Goal: Find specific page/section: Find specific page/section

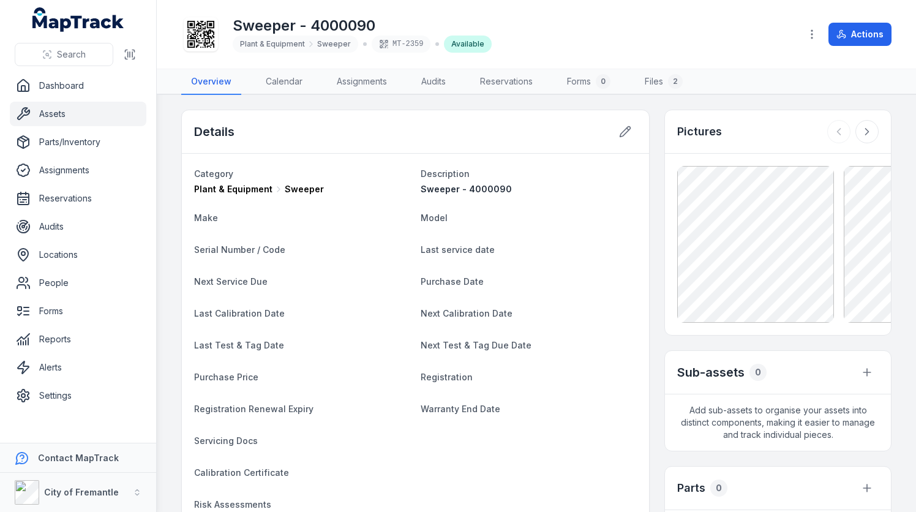
click at [205, 34] on icon at bounding box center [200, 34] width 27 height 27
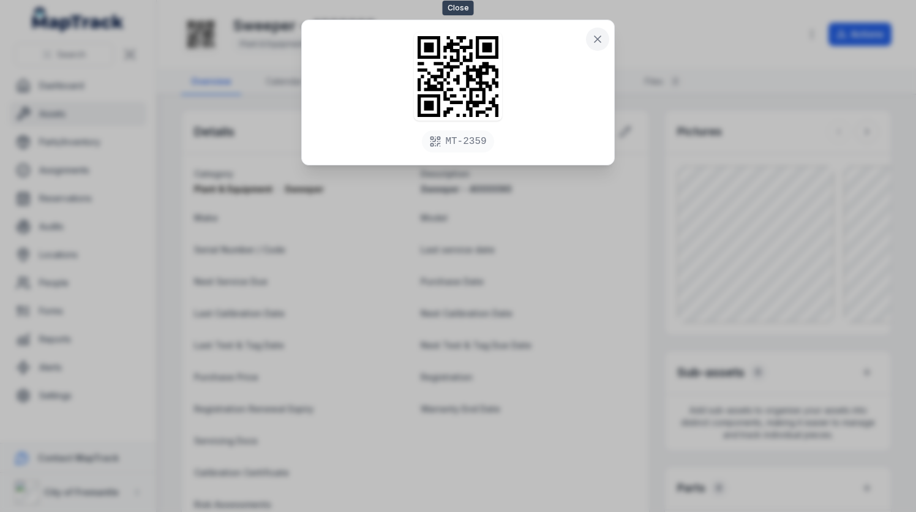
click at [600, 40] on icon at bounding box center [598, 39] width 6 height 6
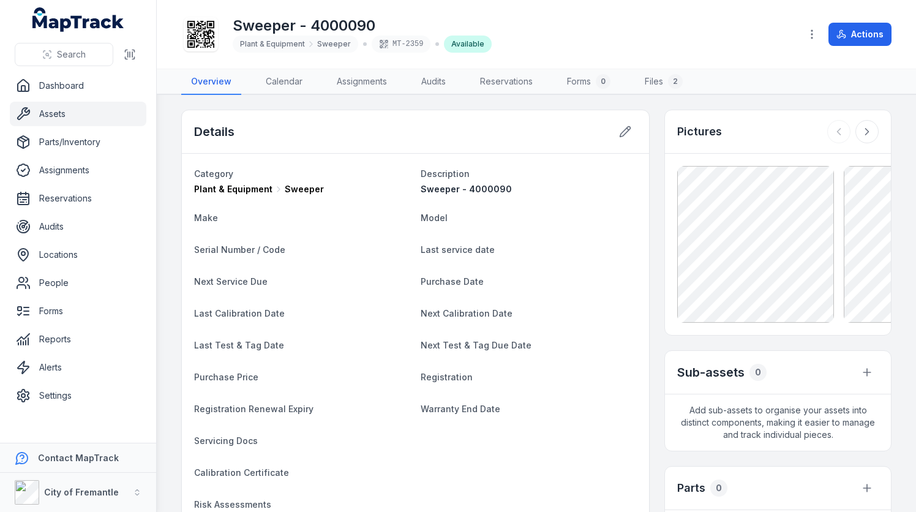
click at [81, 123] on link "Assets" at bounding box center [78, 114] width 137 height 25
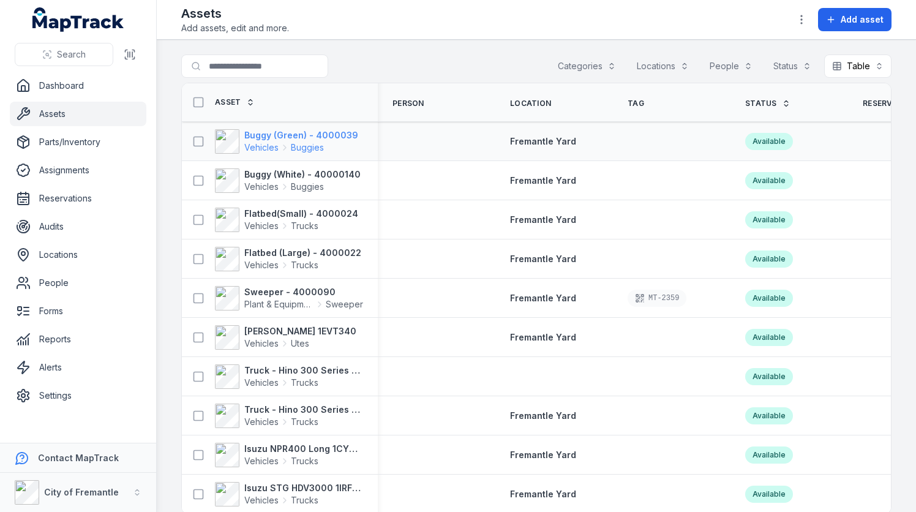
click at [342, 138] on strong "Buggy (Green) - 4000039" at bounding box center [301, 135] width 114 height 12
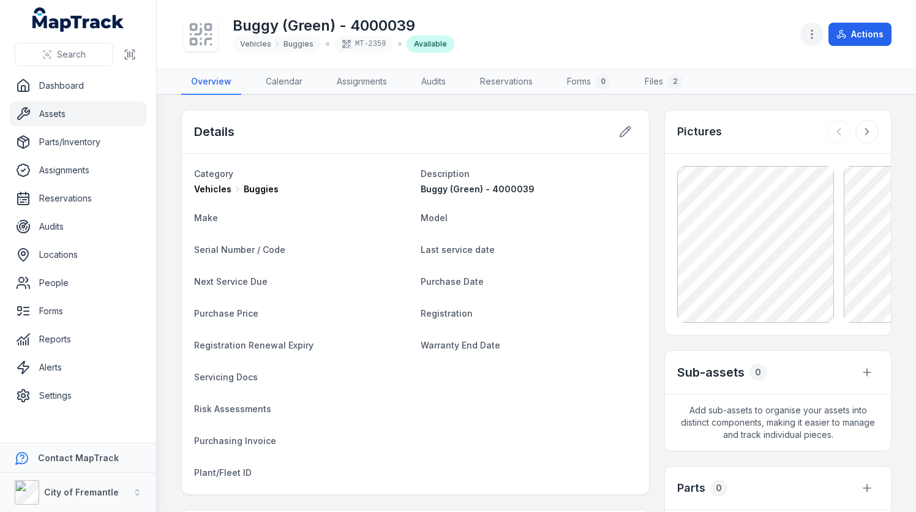
click at [815, 35] on icon "button" at bounding box center [812, 34] width 12 height 12
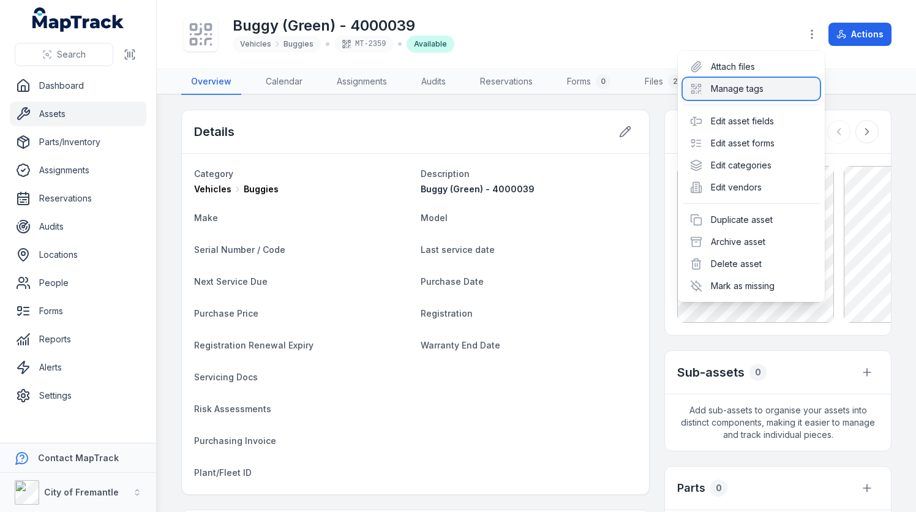
click at [735, 94] on div "Manage tags" at bounding box center [751, 89] width 137 height 22
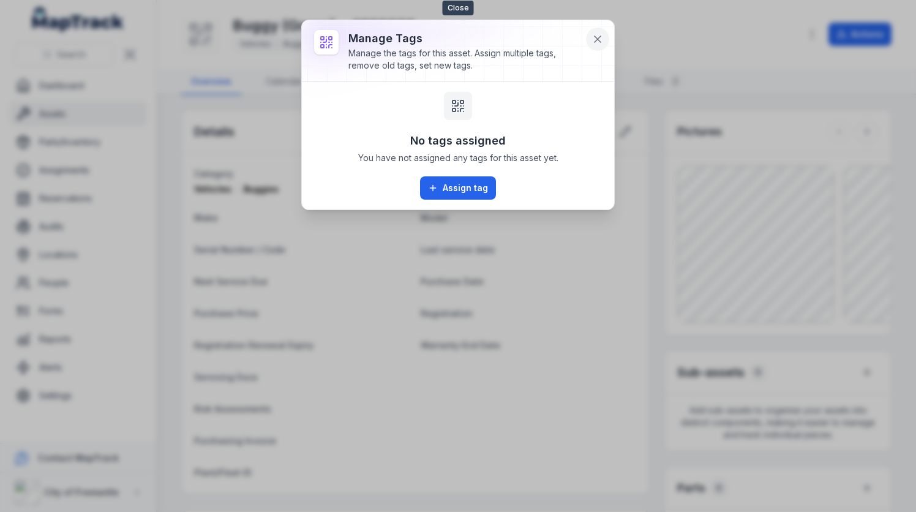
click at [595, 38] on icon at bounding box center [598, 39] width 12 height 12
